Goal: Task Accomplishment & Management: Use online tool/utility

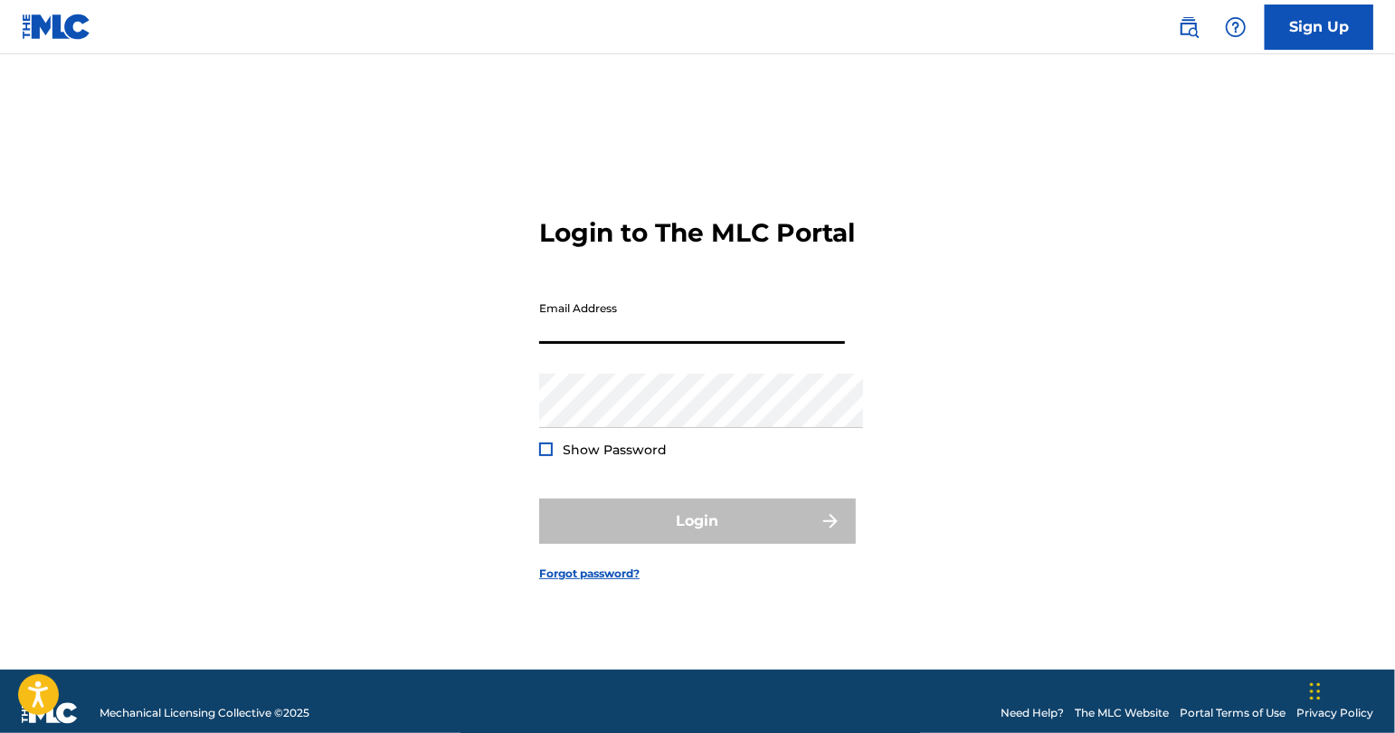
click at [682, 330] on input "Email Address" at bounding box center [692, 318] width 306 height 52
type input "[PERSON_NAME][EMAIL_ADDRESS][PERSON_NAME][DOMAIN_NAME]"
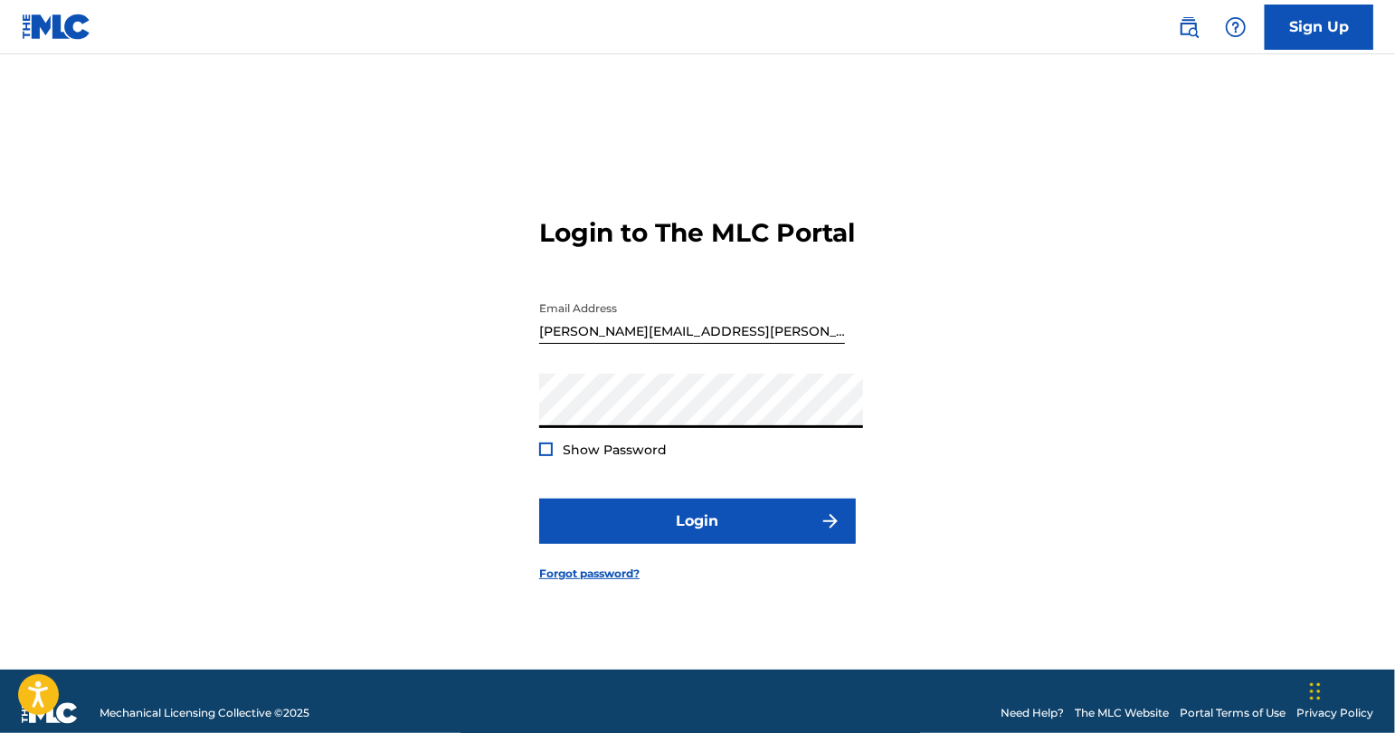
click at [698, 529] on button "Login" at bounding box center [697, 521] width 317 height 45
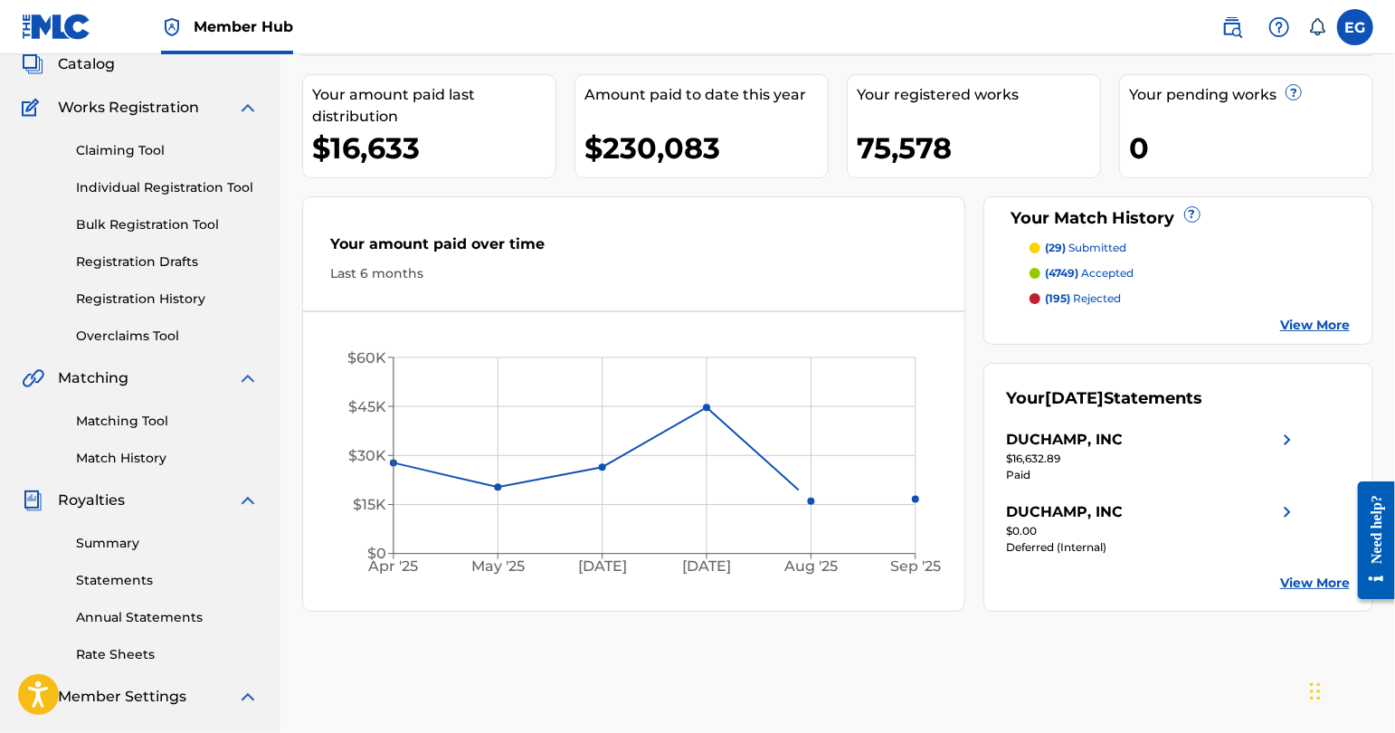
scroll to position [118, 0]
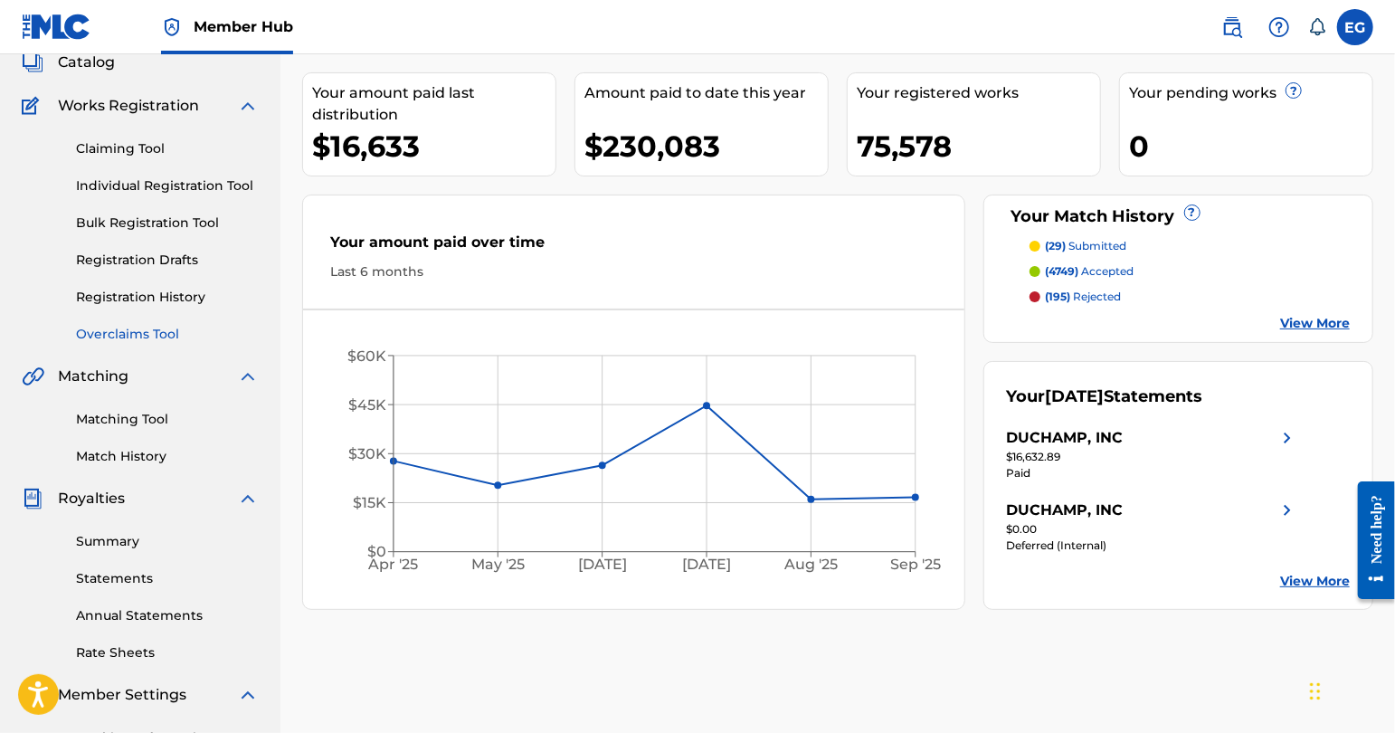
click at [138, 343] on link "Overclaims Tool" at bounding box center [167, 334] width 183 height 19
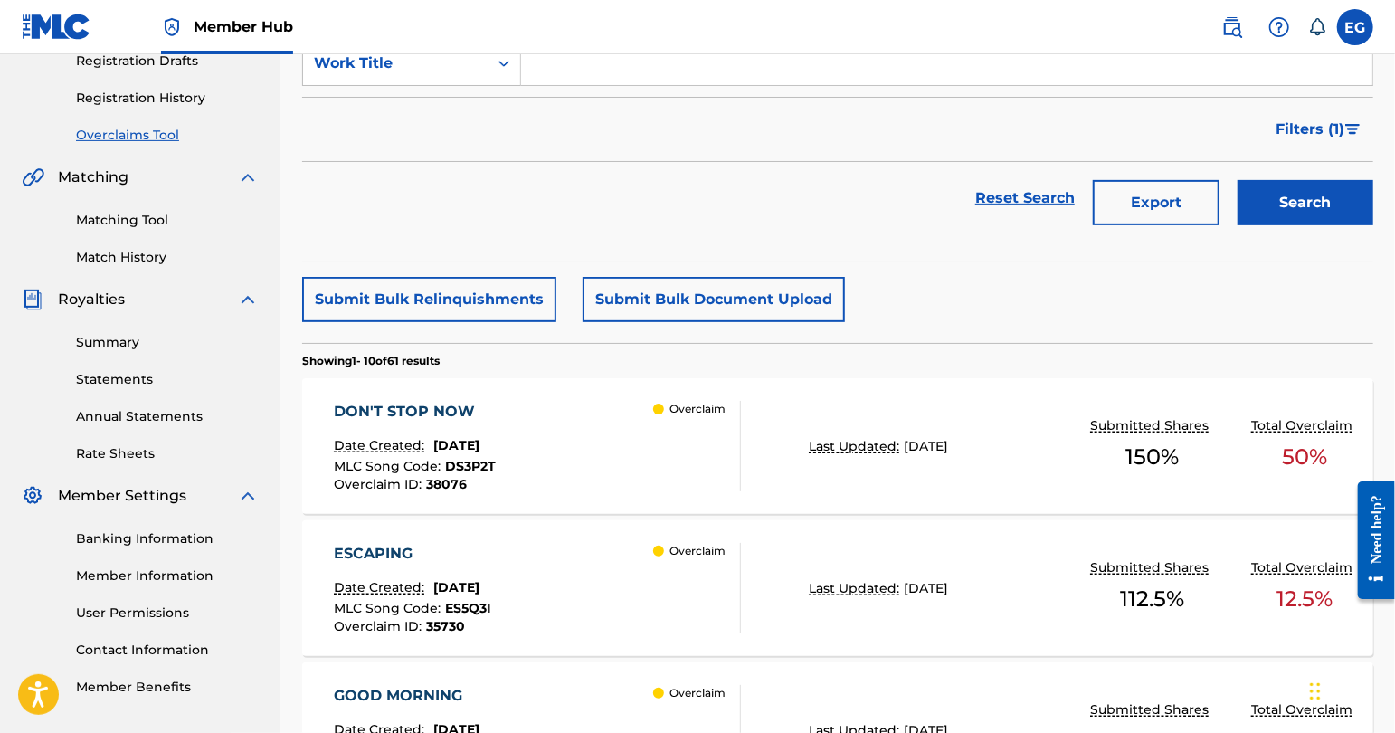
scroll to position [347, 0]
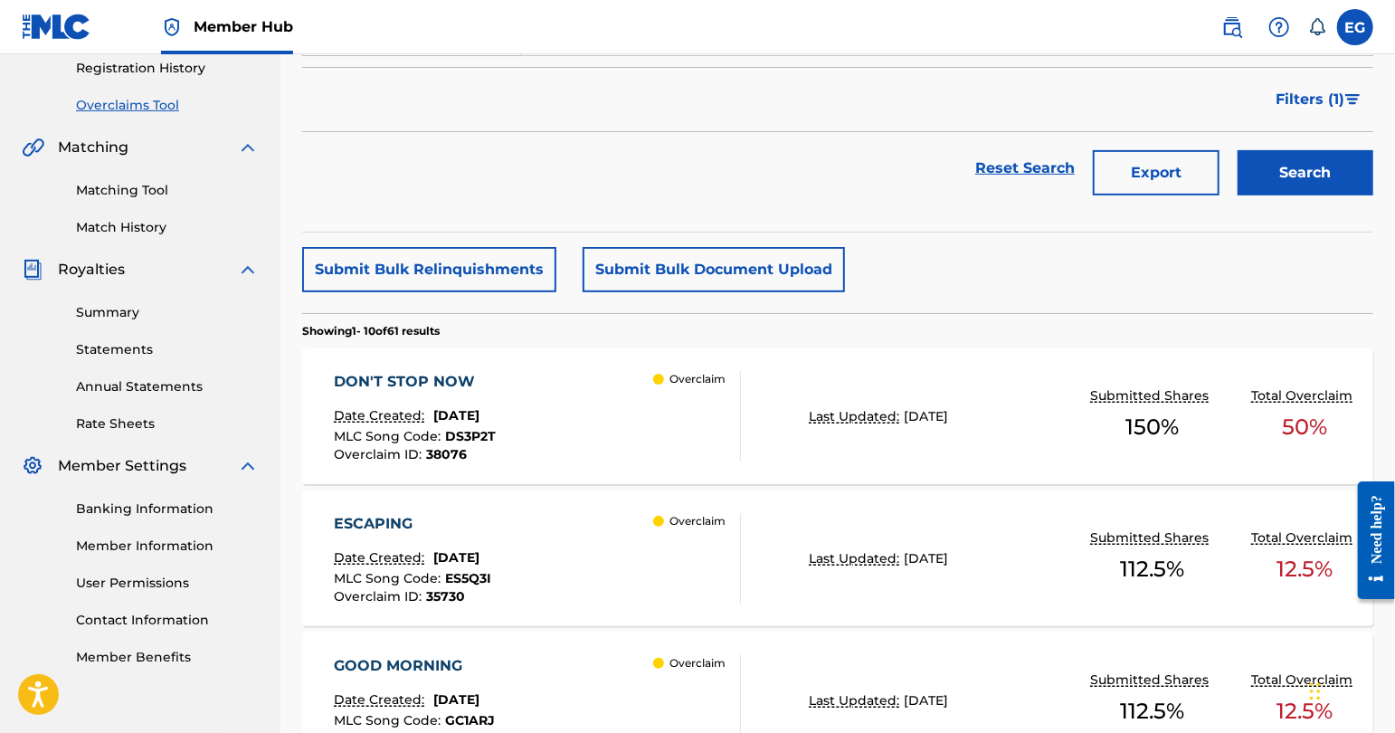
click at [613, 456] on div "DON'T STOP NOW Date Created: [DATE] MLC Song Code : DS3P2T Overclaim ID : 38076…" at bounding box center [538, 416] width 407 height 90
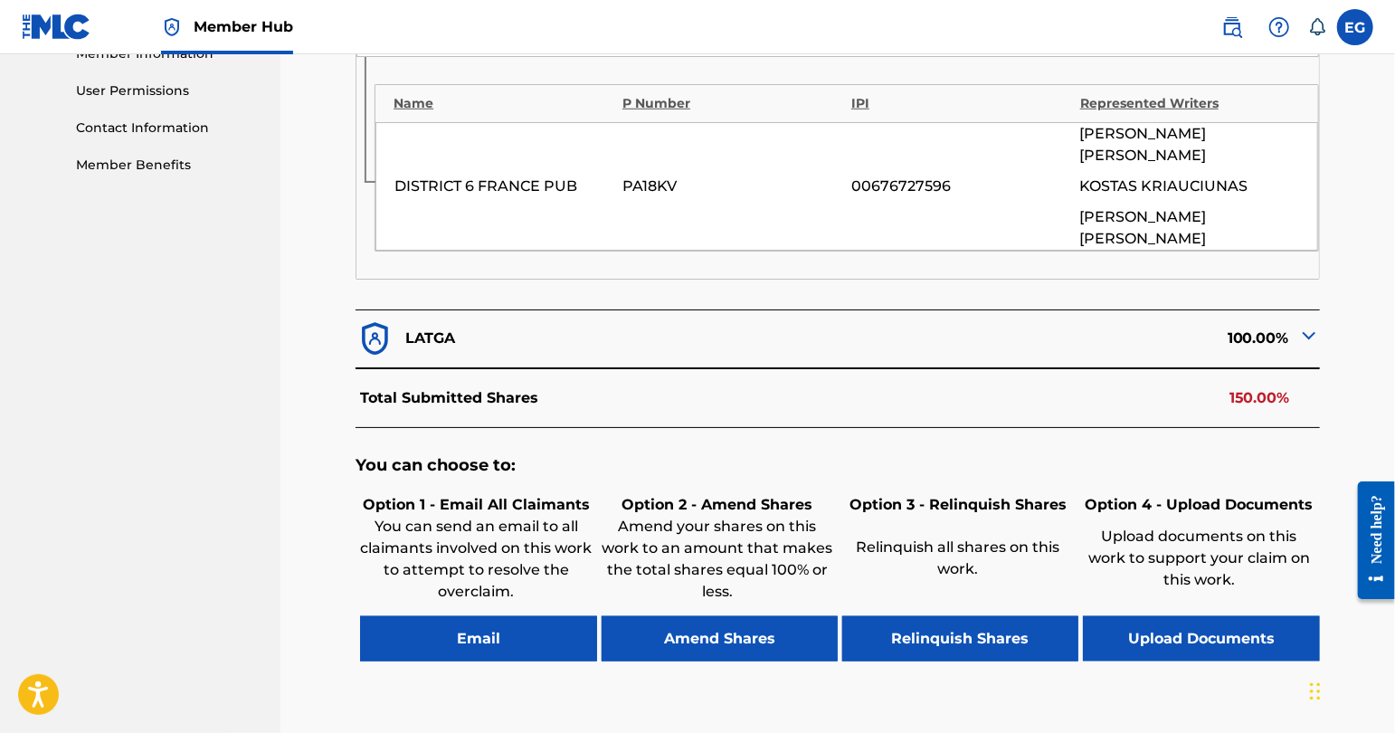
scroll to position [942, 0]
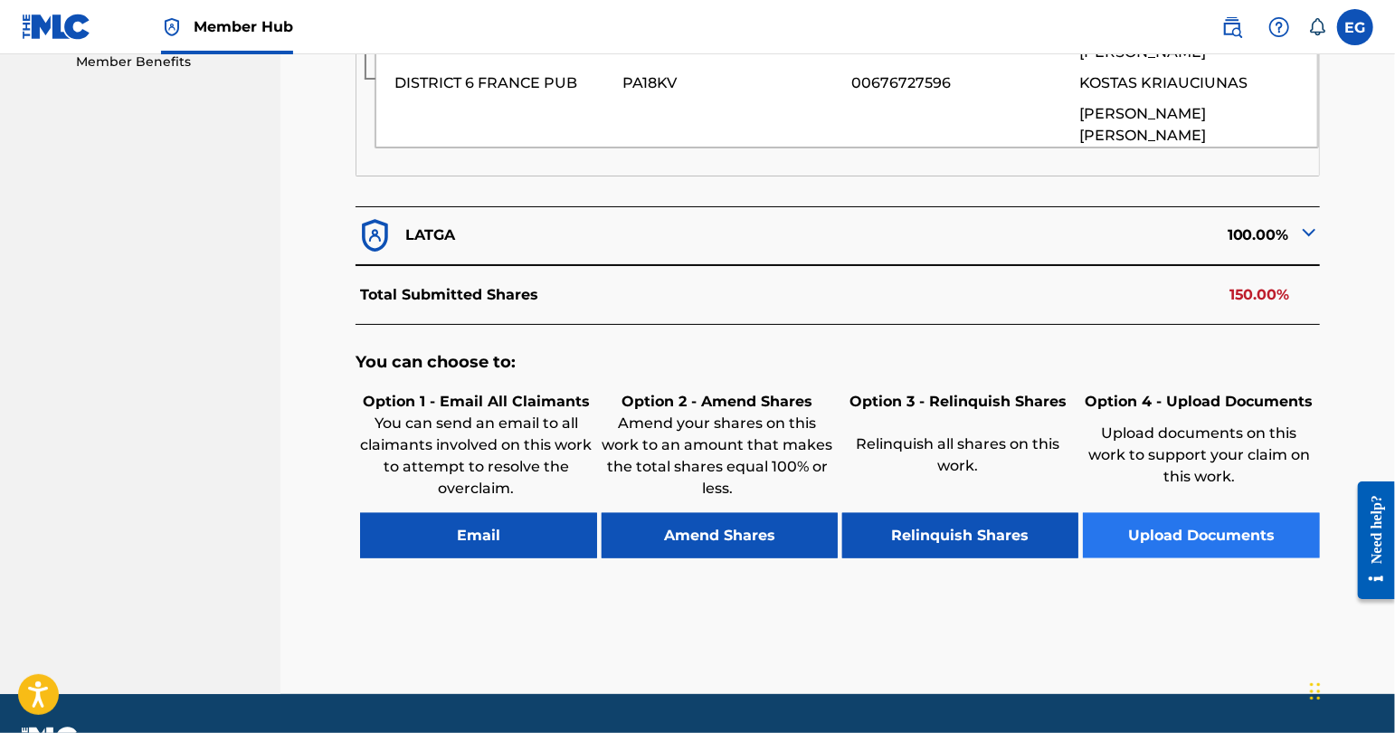
click at [1201, 513] on button "Upload Documents" at bounding box center [1201, 535] width 236 height 45
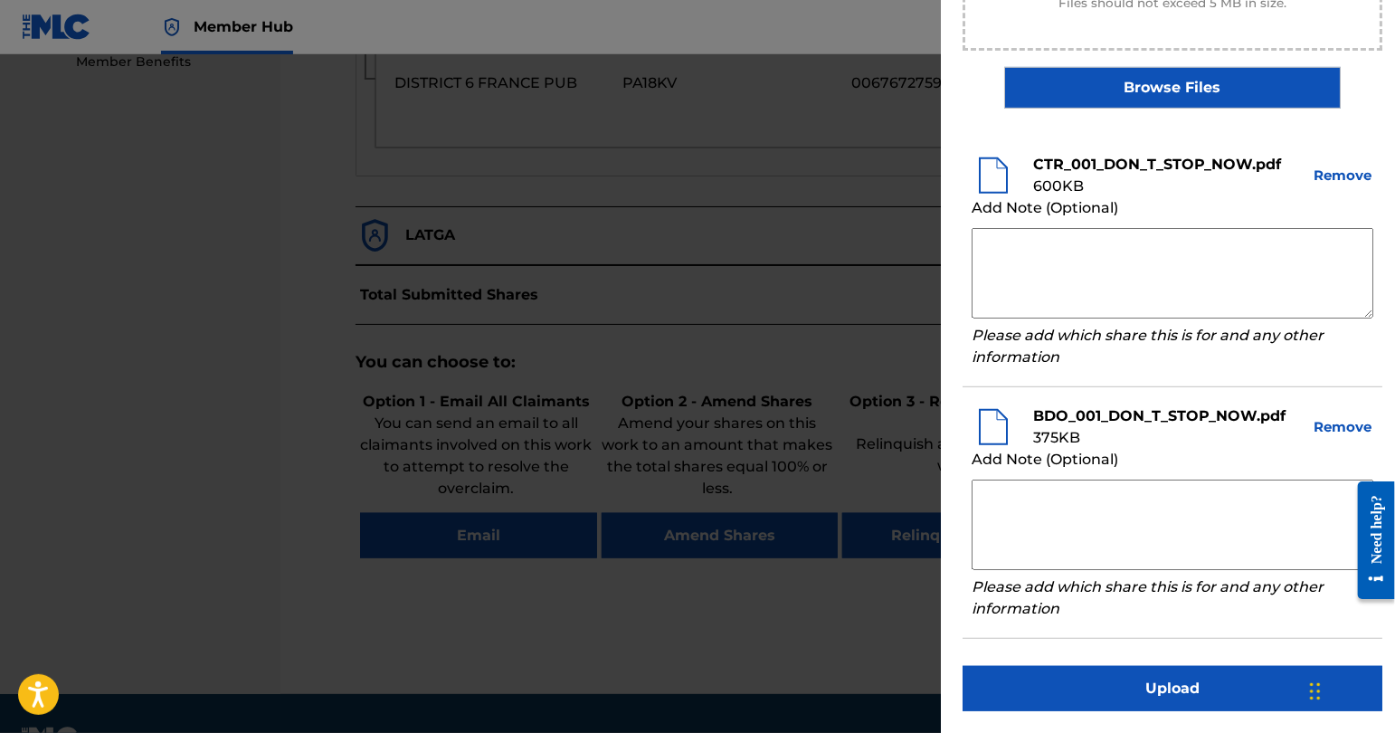
scroll to position [439, 0]
click at [1099, 522] on textarea at bounding box center [1173, 525] width 402 height 90
click at [1066, 254] on textarea at bounding box center [1173, 273] width 402 height 90
paste textarea "Yes, please find attached the agreement and SACEM registration form signed. Ple…"
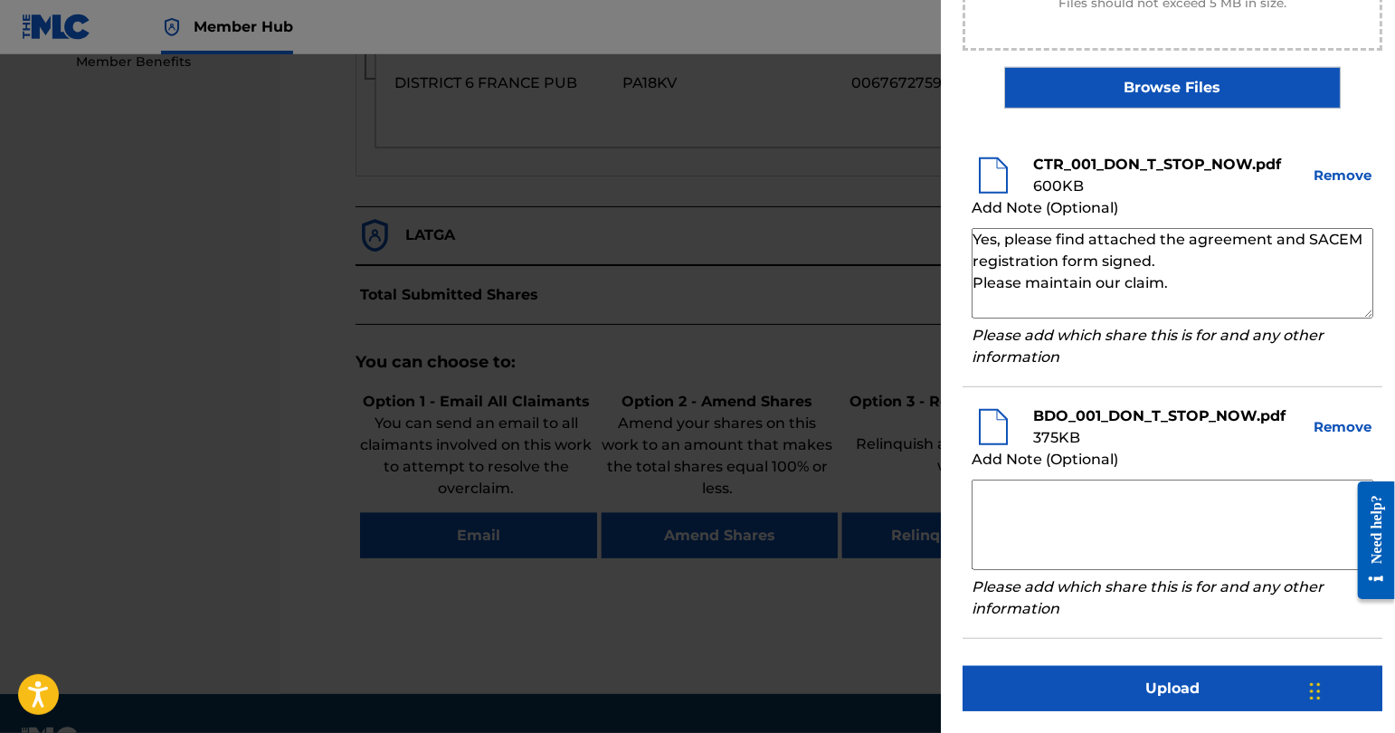
click at [986, 228] on textarea "Yes, please find attached the agreement and SACEM registration form signed. Ple…" at bounding box center [1173, 273] width 402 height 90
drag, startPoint x: 1149, startPoint y: 271, endPoint x: 939, endPoint y: 269, distance: 210.0
click at [963, 269] on li "CTR_001_DON_T_STOP_NOW.pdf 600 KB Remove Add Note (Optional) Please find attach…" at bounding box center [1173, 262] width 420 height 252
click at [1149, 246] on textarea "Please find attached the agreement and SACEM registration form signed. we maint…" at bounding box center [1173, 273] width 402 height 90
drag, startPoint x: 1171, startPoint y: 267, endPoint x: 929, endPoint y: 185, distance: 255.3
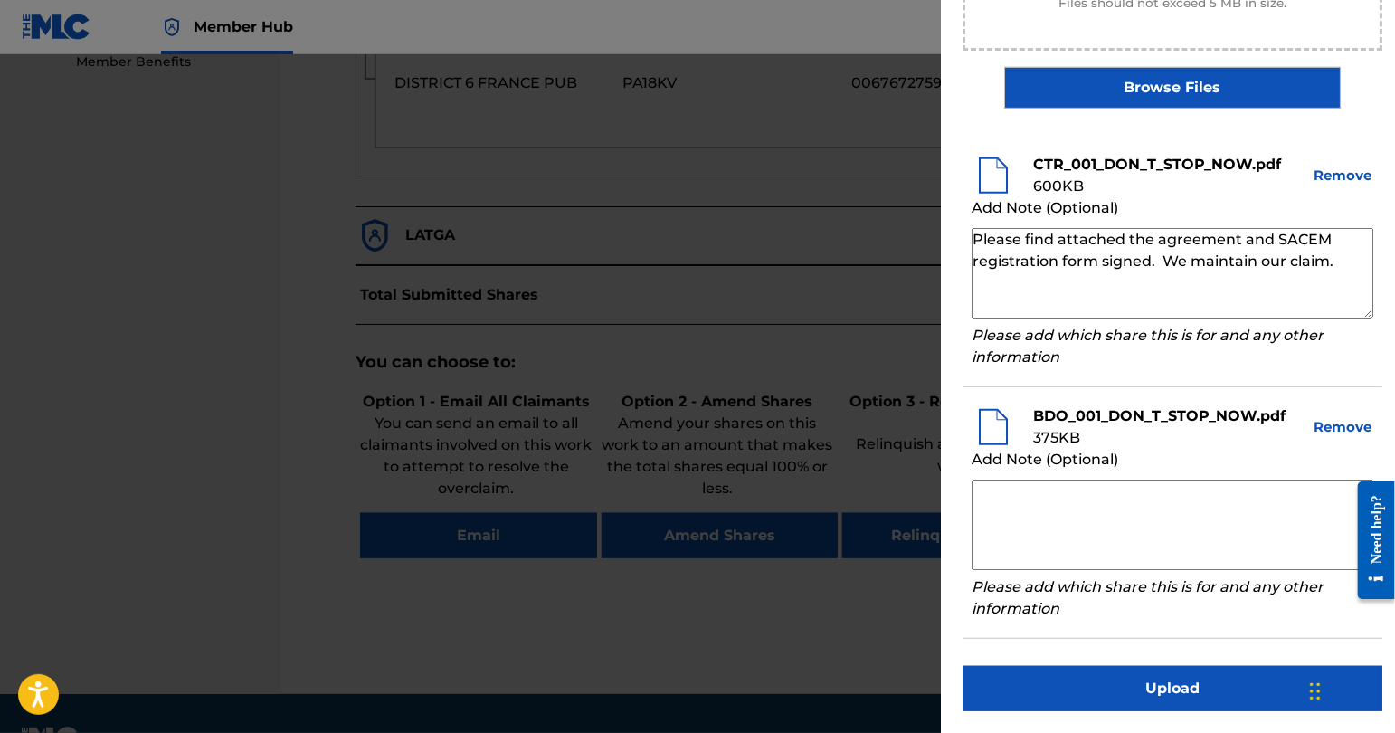
click at [941, 185] on div "Upload Documentation Please select the file you want to upload. Your files shou…" at bounding box center [1172, 159] width 463 height 1148
type textarea "Please find attached the agreement and SACEM registration form signed. We maint…"
click at [1071, 496] on textarea at bounding box center [1173, 525] width 402 height 90
paste textarea "Please find attached the agreement and SACEM registration form signed. We maint…"
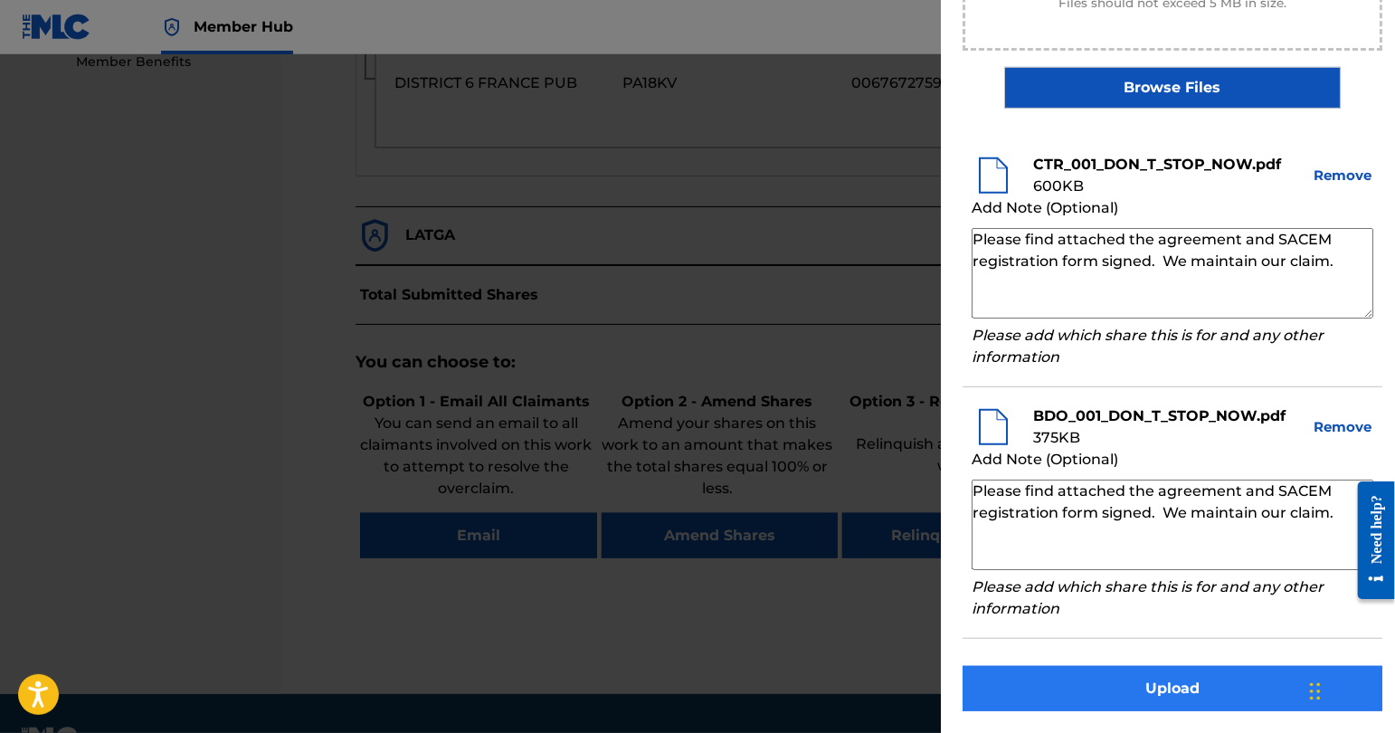
type textarea "Please find attached the agreement and SACEM registration form signed. We maint…"
click at [1102, 676] on button "Upload" at bounding box center [1173, 688] width 420 height 45
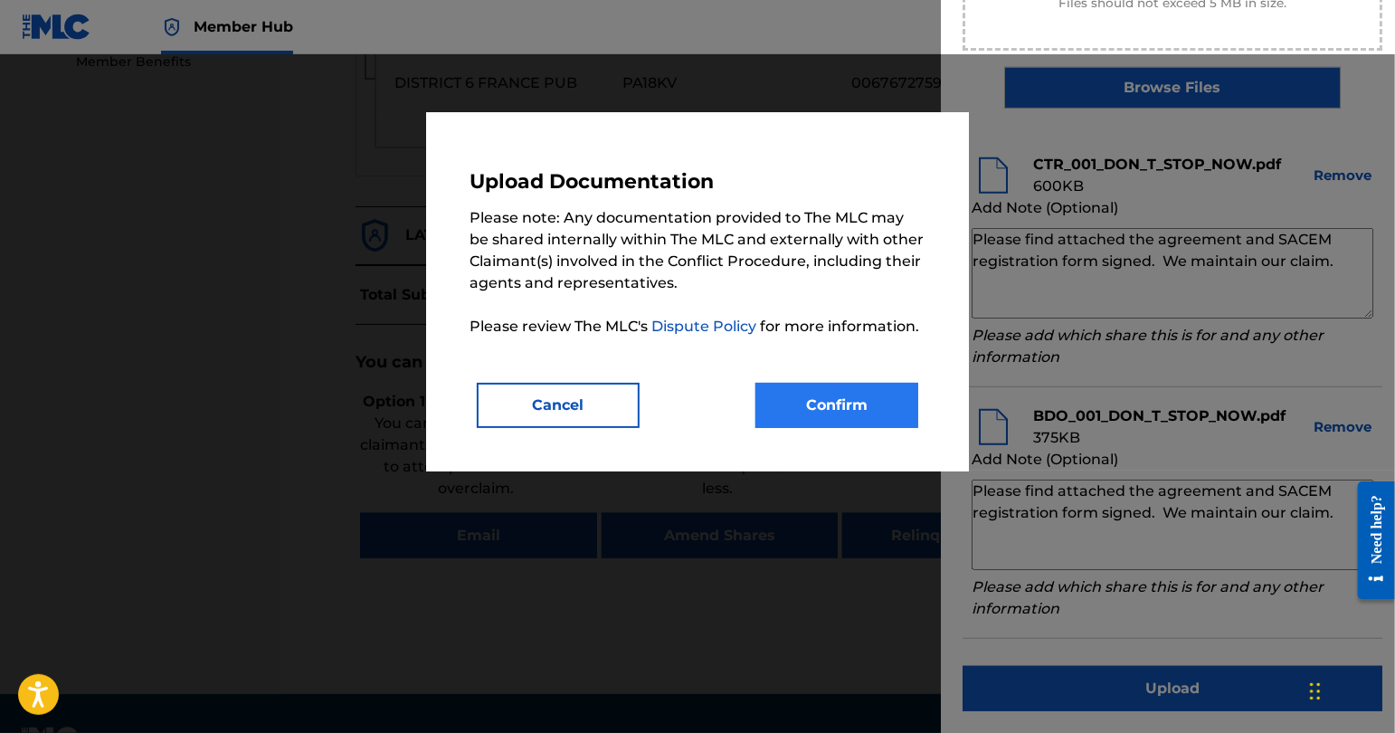
click at [889, 423] on button "Confirm" at bounding box center [837, 405] width 163 height 45
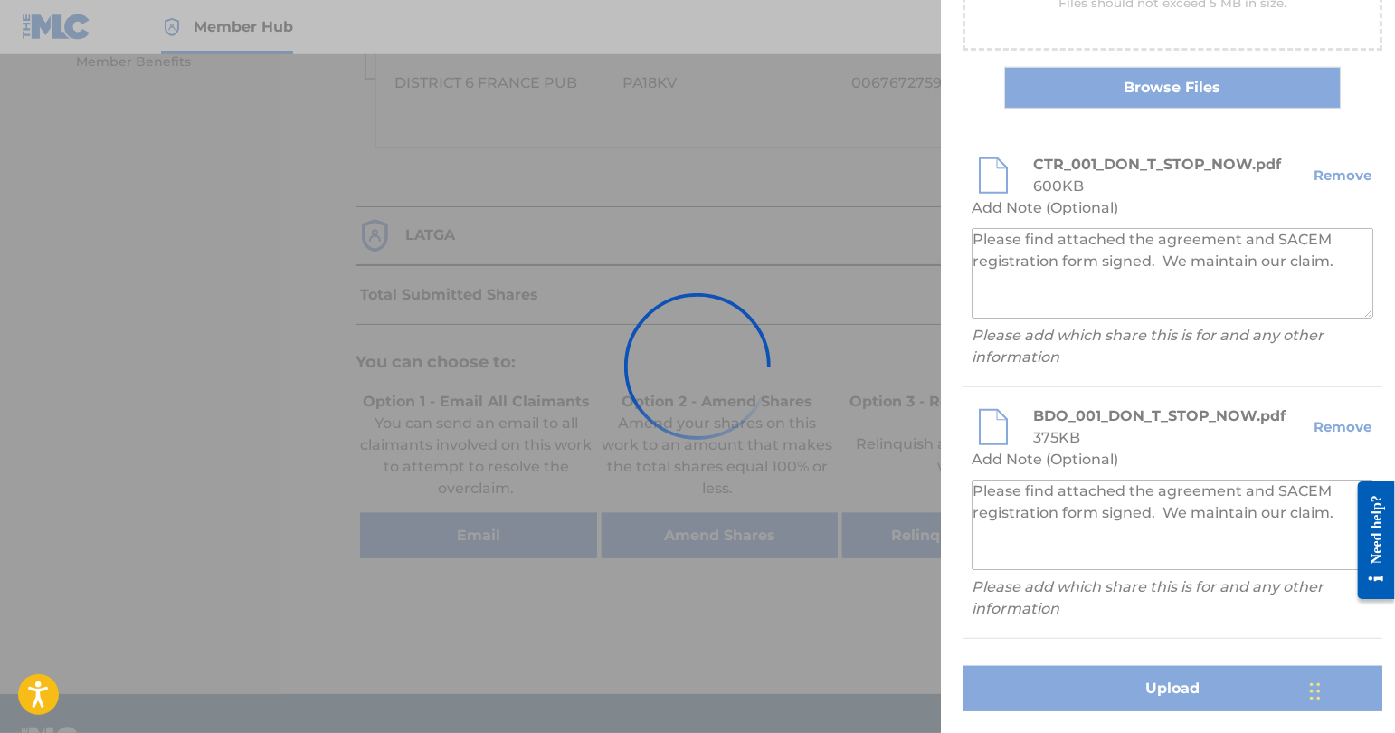
scroll to position [140, 0]
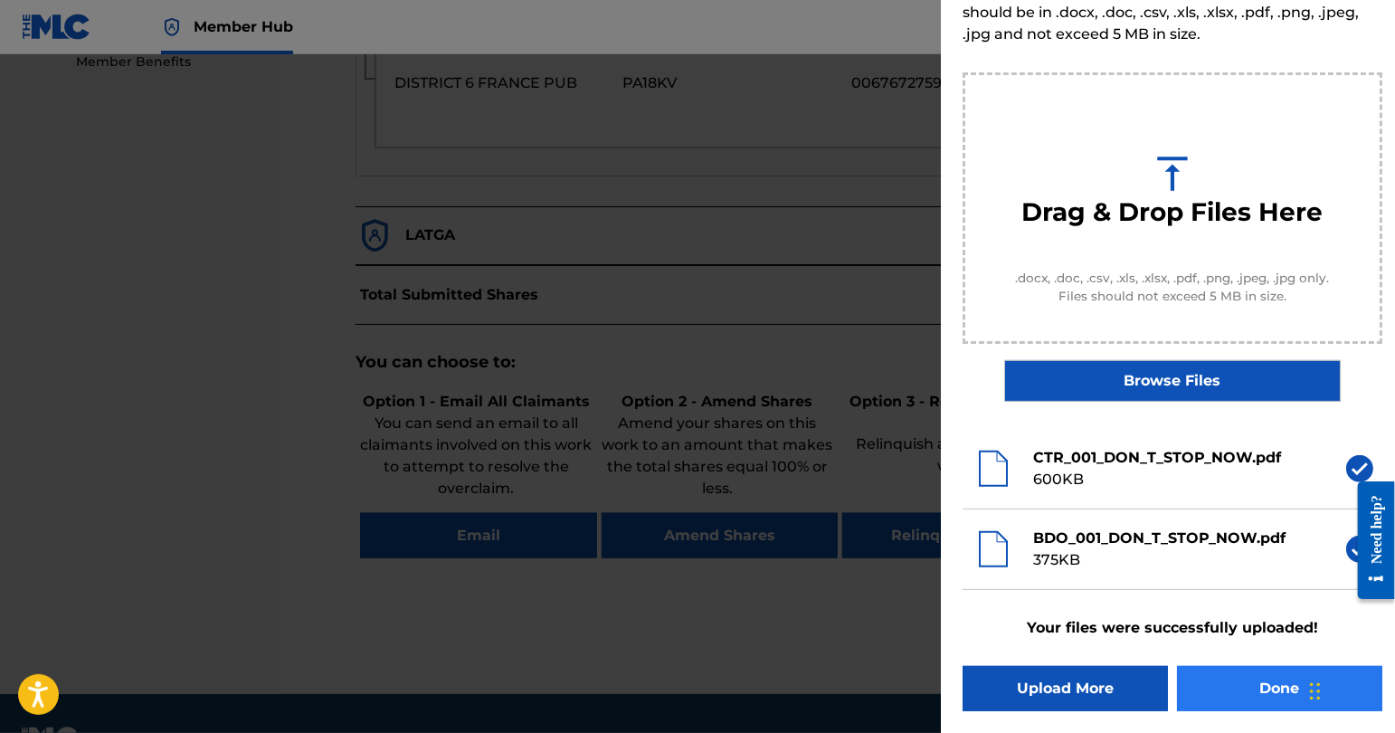
click at [1244, 677] on button "Done" at bounding box center [1279, 688] width 205 height 45
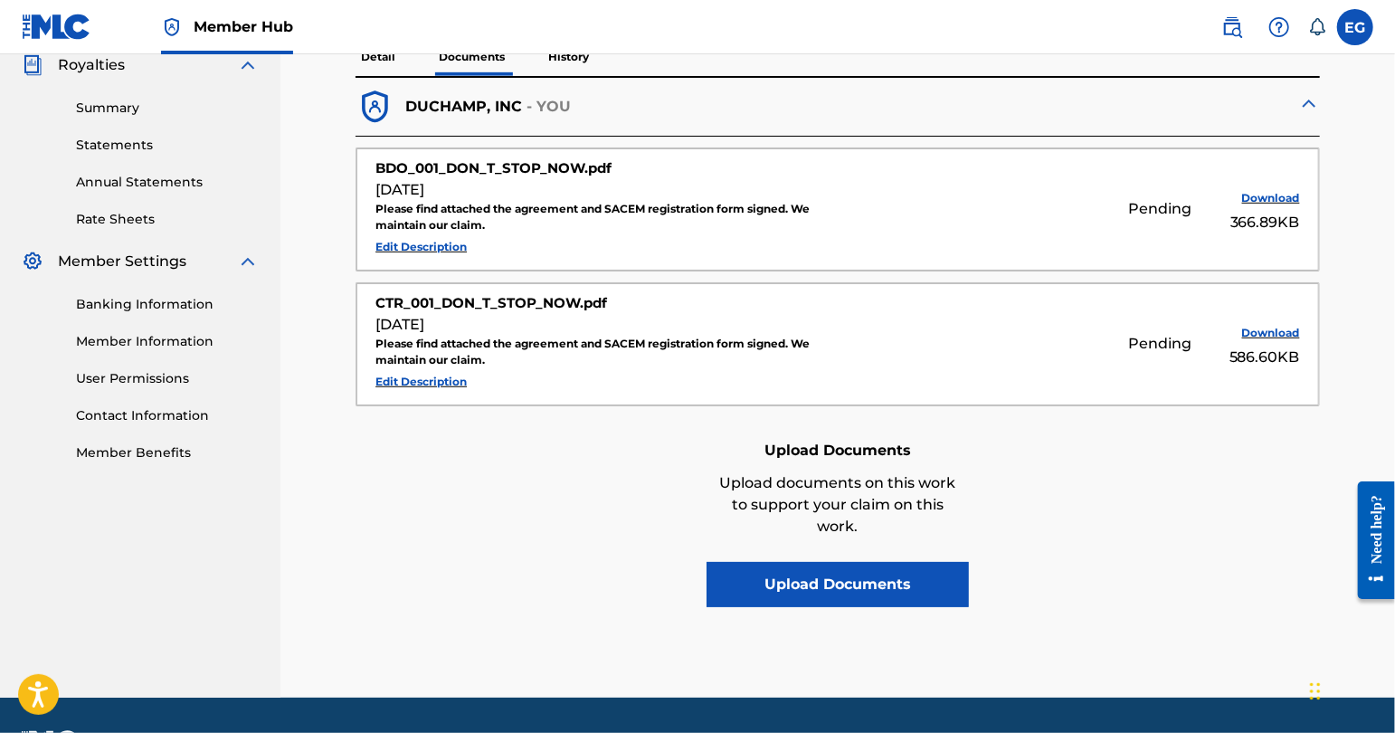
scroll to position [549, 0]
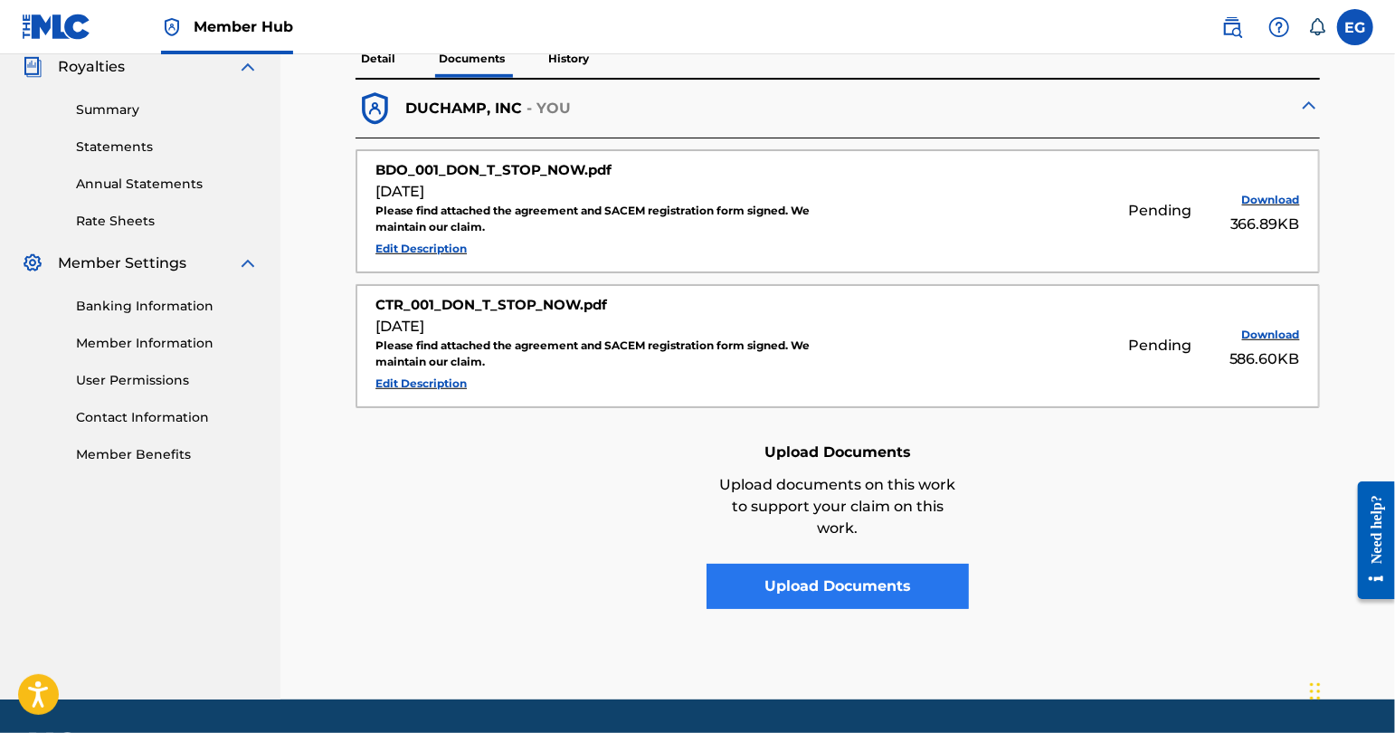
click at [880, 609] on button "Upload Documents" at bounding box center [838, 586] width 262 height 45
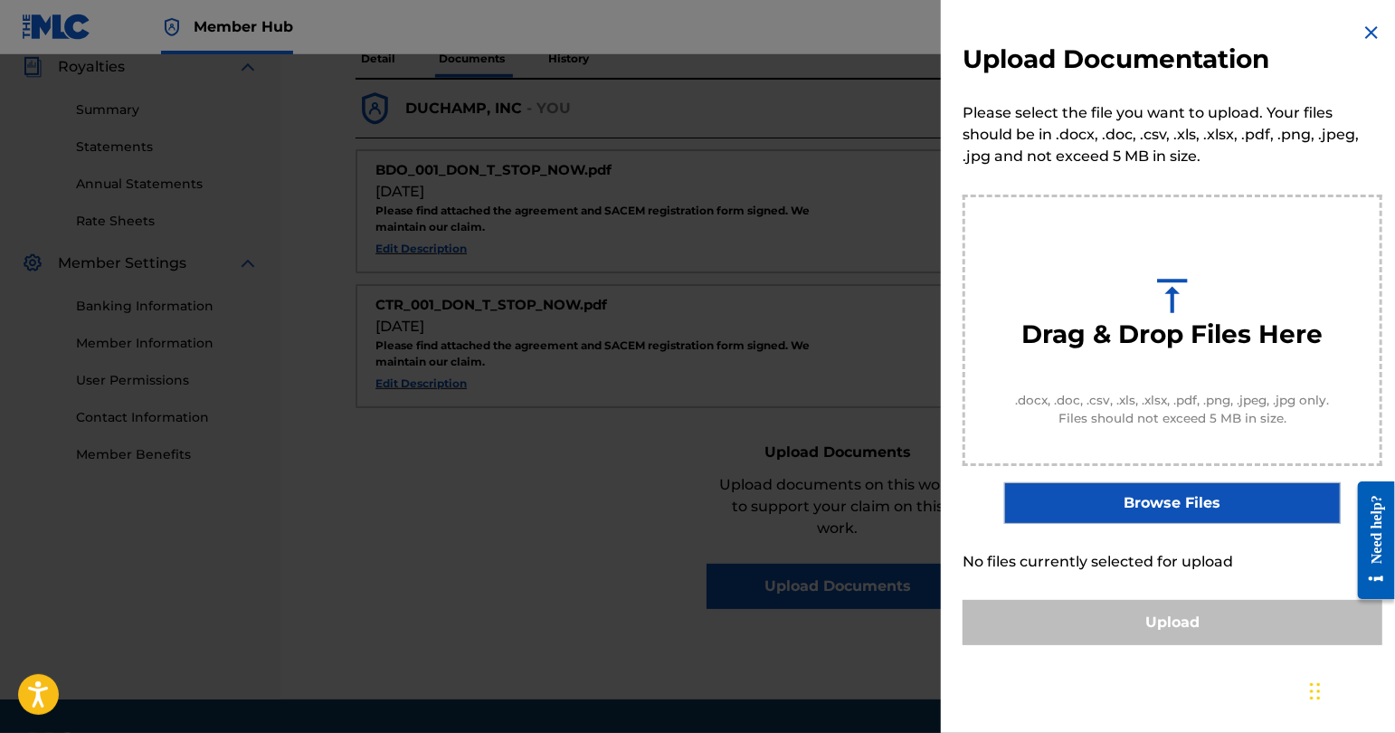
click at [1366, 31] on img at bounding box center [1372, 33] width 22 height 22
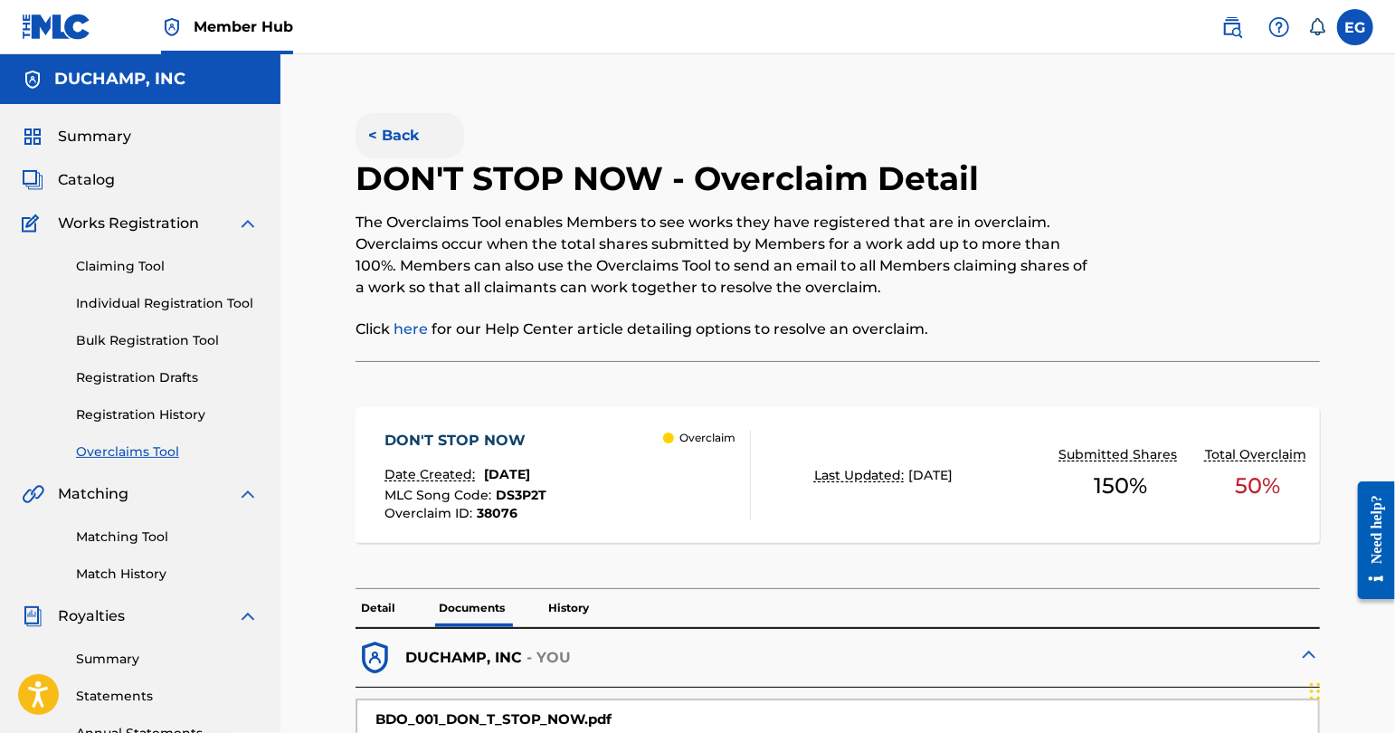
scroll to position [0, 0]
click at [415, 142] on button "< Back" at bounding box center [410, 135] width 109 height 45
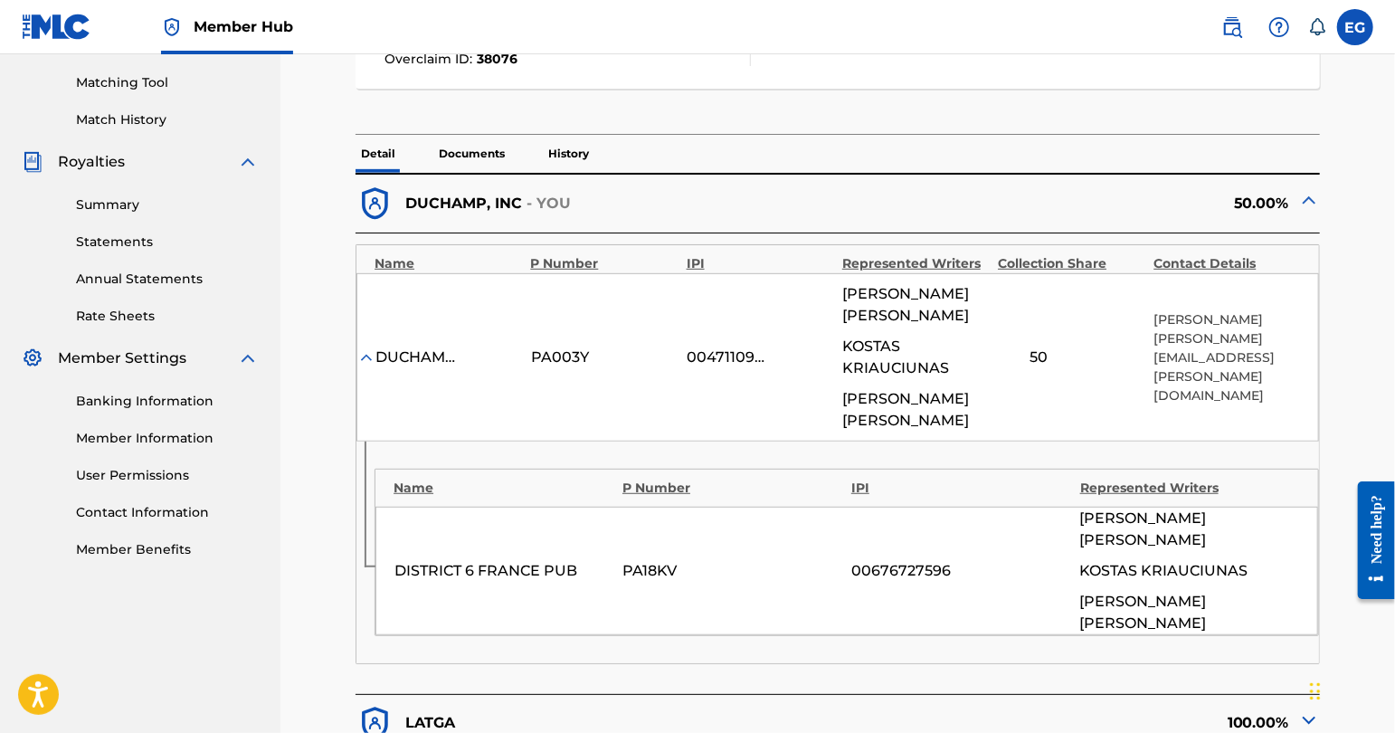
scroll to position [40, 0]
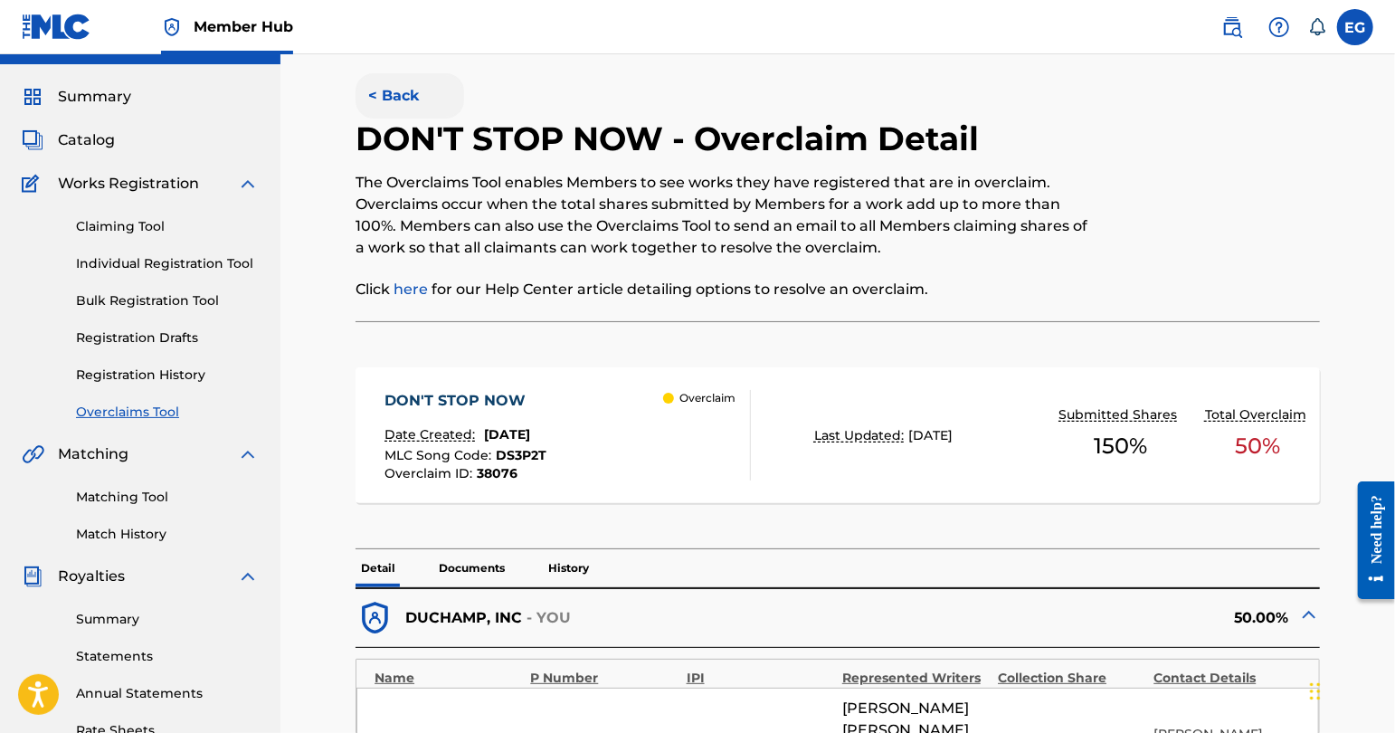
click at [407, 107] on button "< Back" at bounding box center [410, 95] width 109 height 45
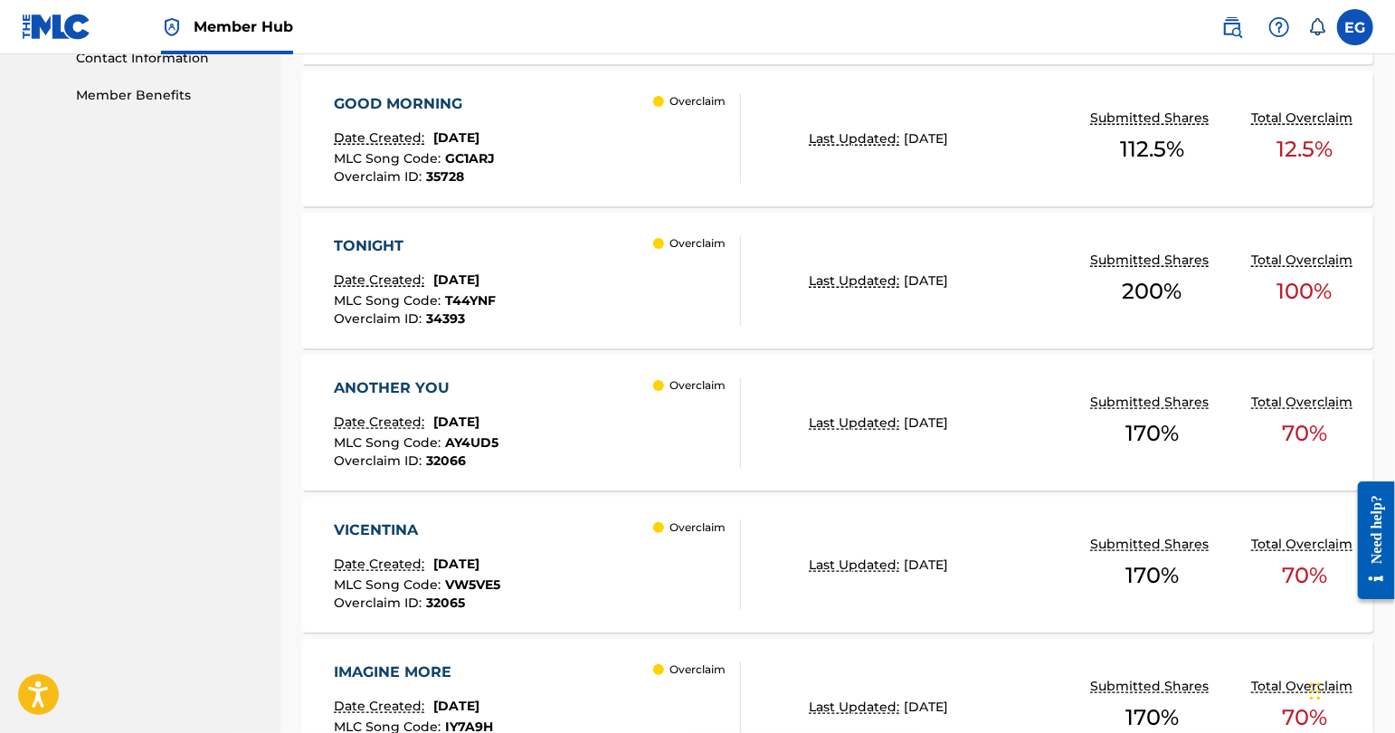
scroll to position [1106, 0]
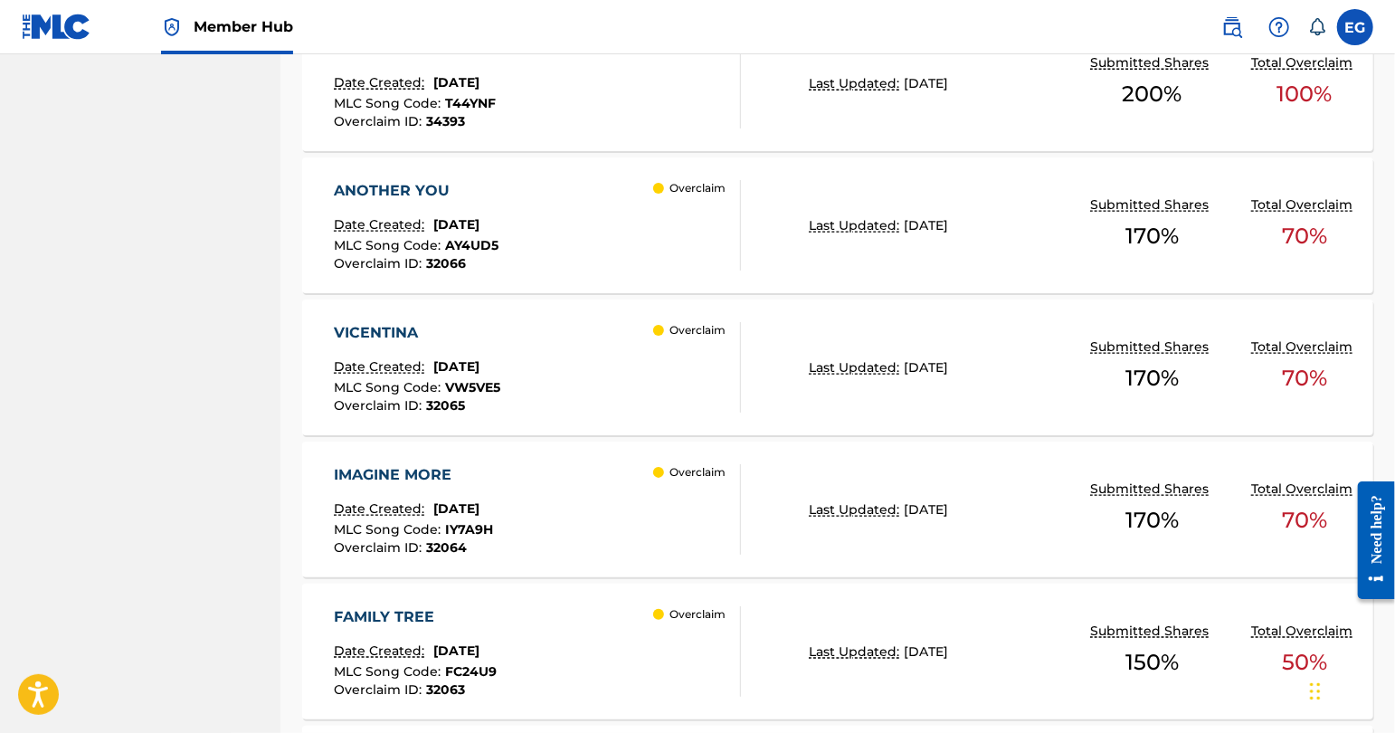
click at [605, 396] on div "VICENTINA Date Created: [DATE] MLC Song Code : VW5VE5 Overclaim ID : 32065 Over…" at bounding box center [538, 367] width 407 height 90
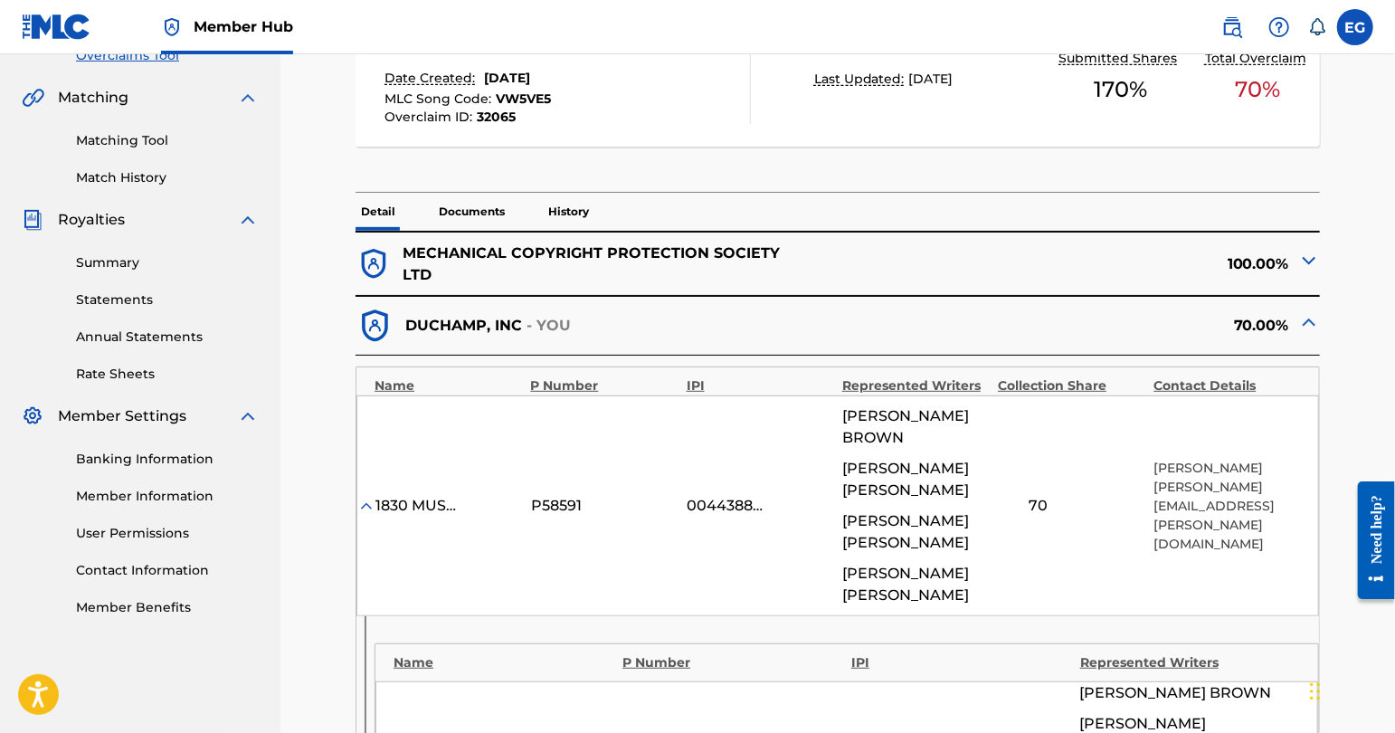
scroll to position [233, 0]
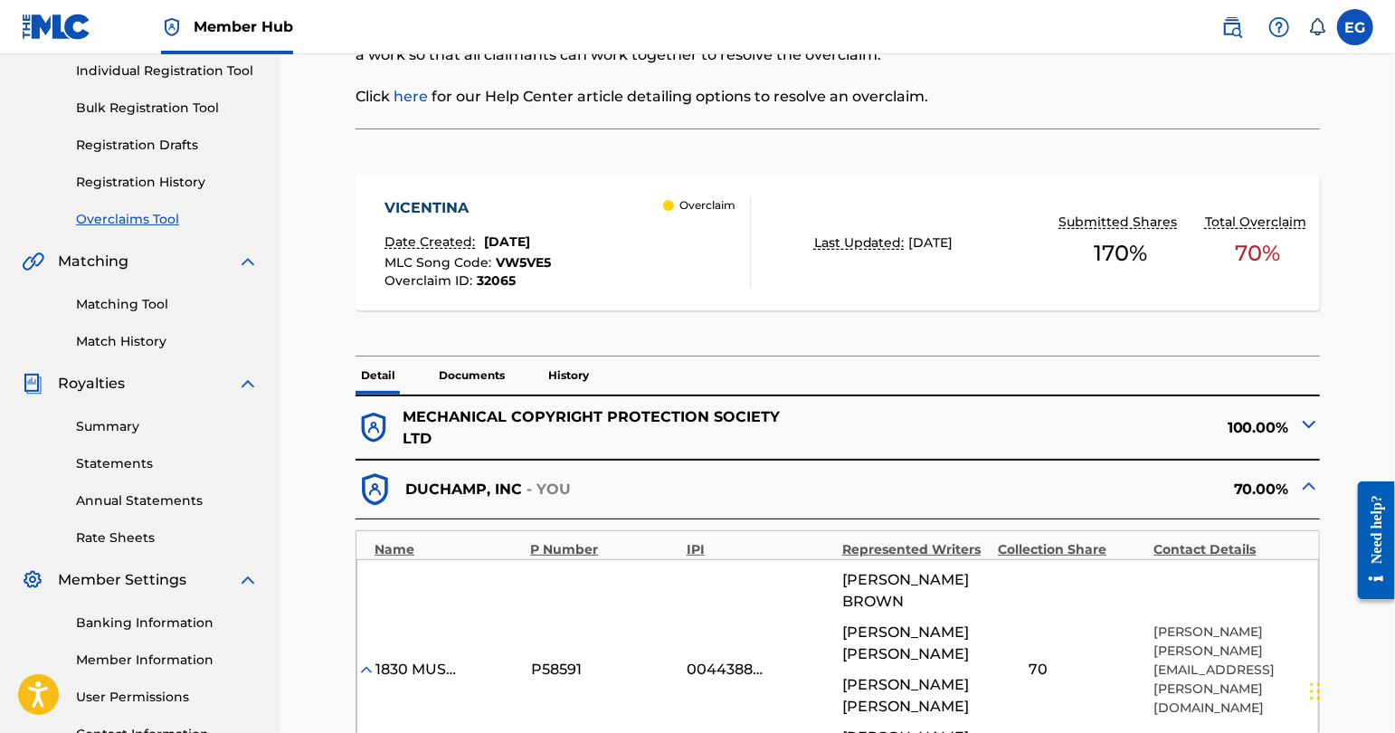
click at [595, 391] on p "History" at bounding box center [569, 376] width 52 height 38
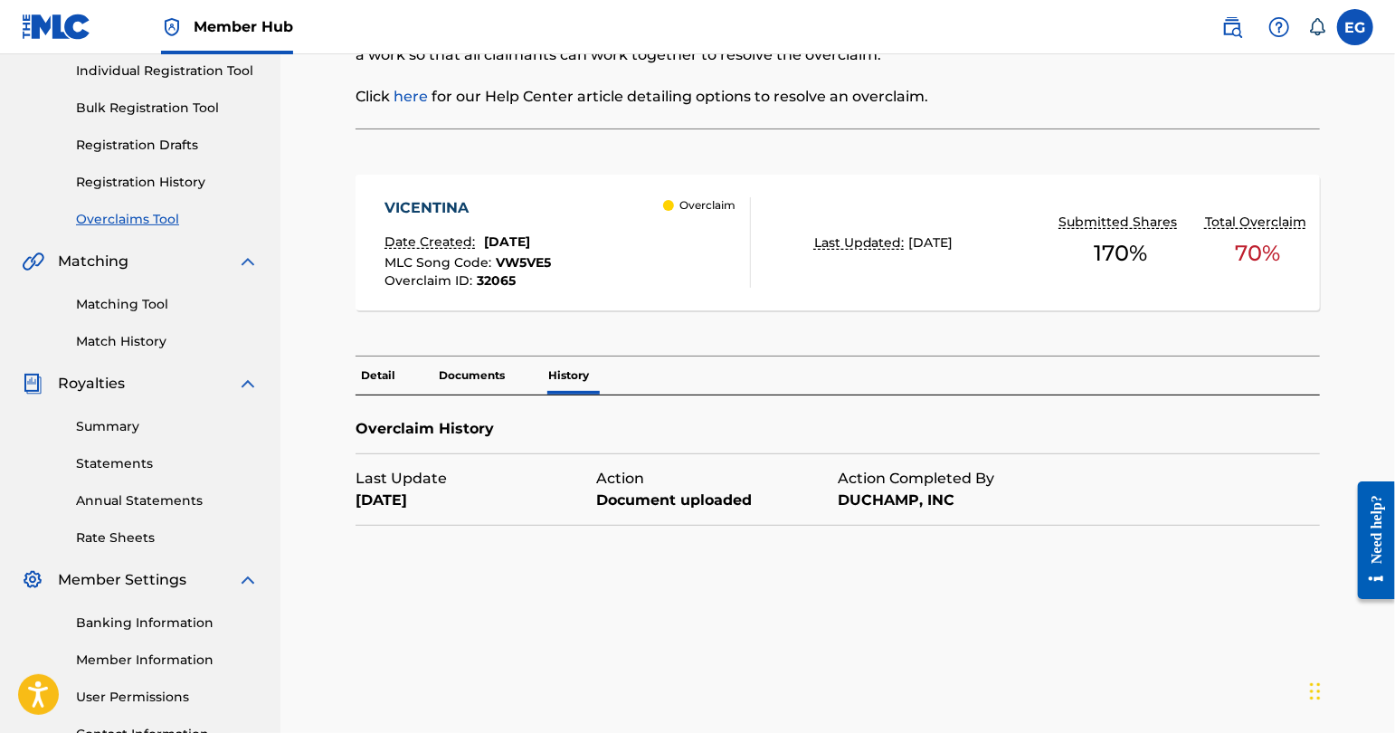
click at [490, 388] on p "Documents" at bounding box center [471, 376] width 77 height 38
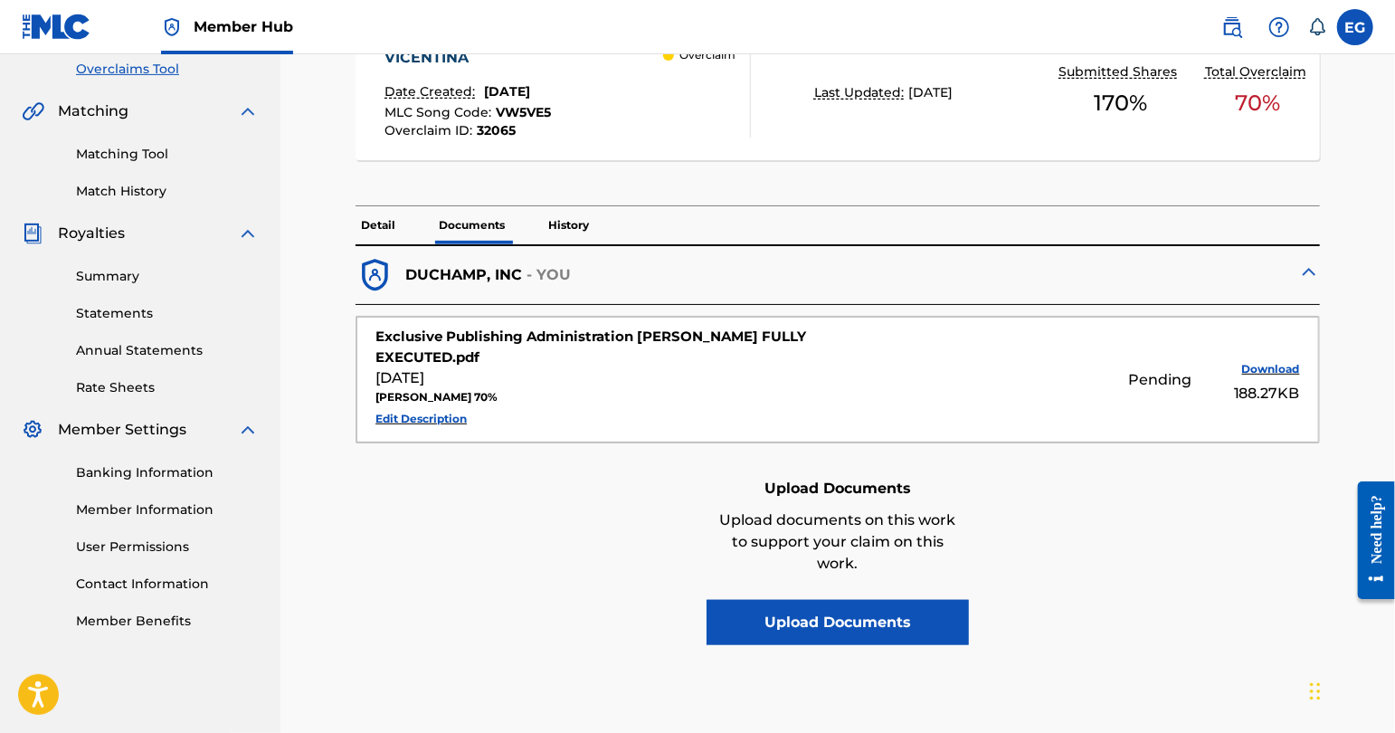
scroll to position [384, 0]
click at [394, 240] on p "Detail" at bounding box center [378, 224] width 45 height 38
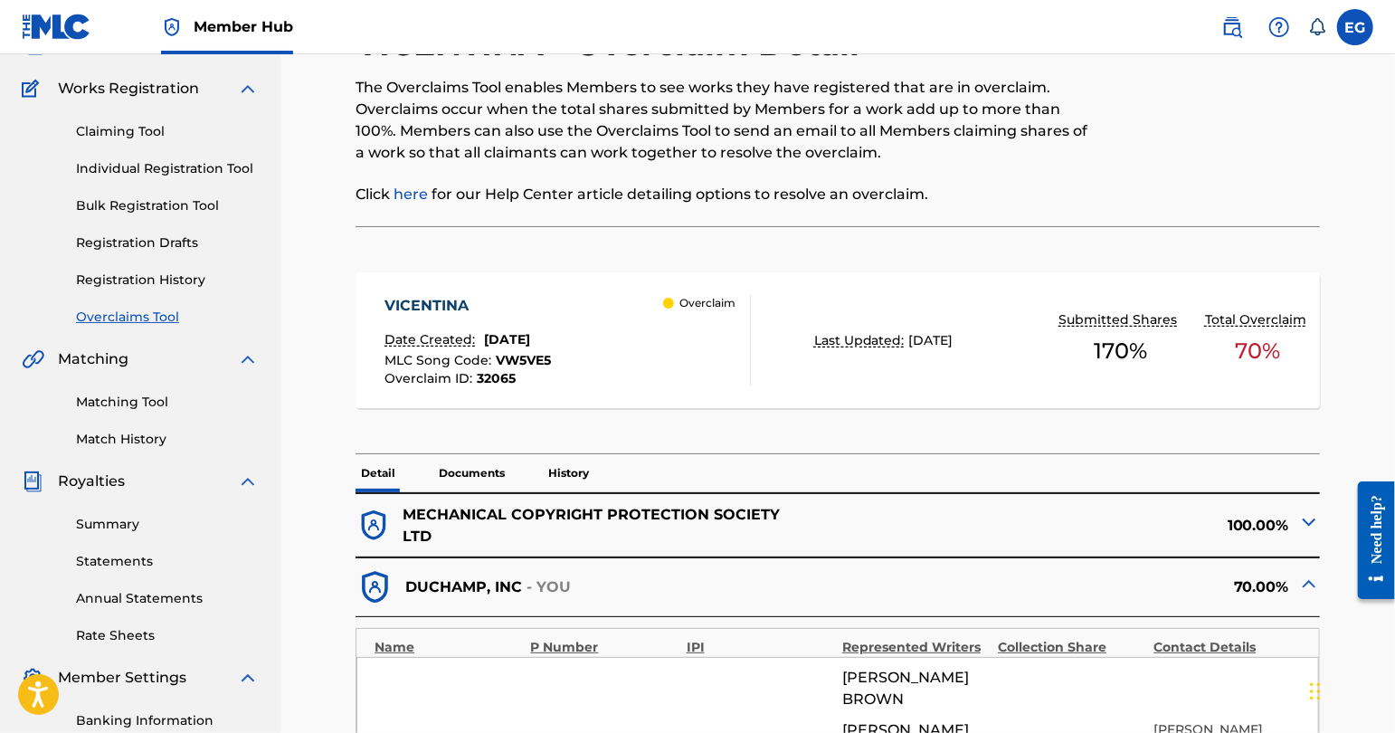
scroll to position [100, 0]
